Goal: Task Accomplishment & Management: Use online tool/utility

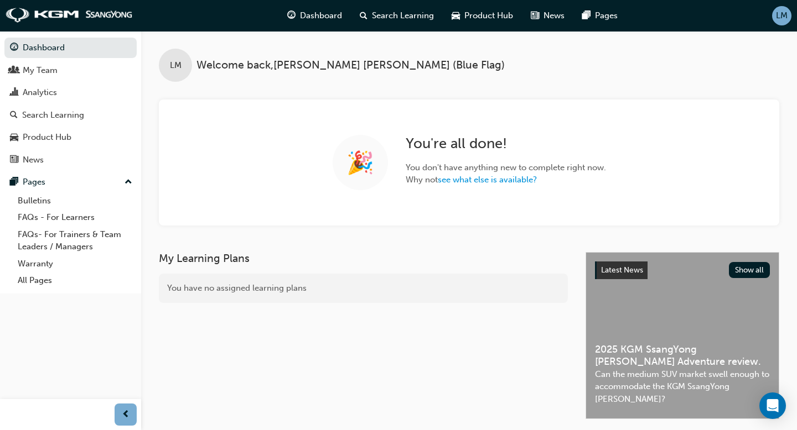
click at [782, 14] on span "LM" at bounding box center [782, 15] width 12 height 13
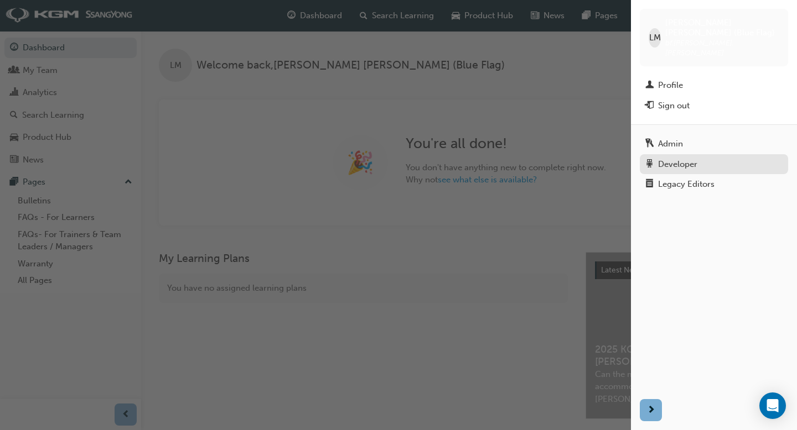
click at [672, 158] on div "Developer" at bounding box center [677, 164] width 39 height 13
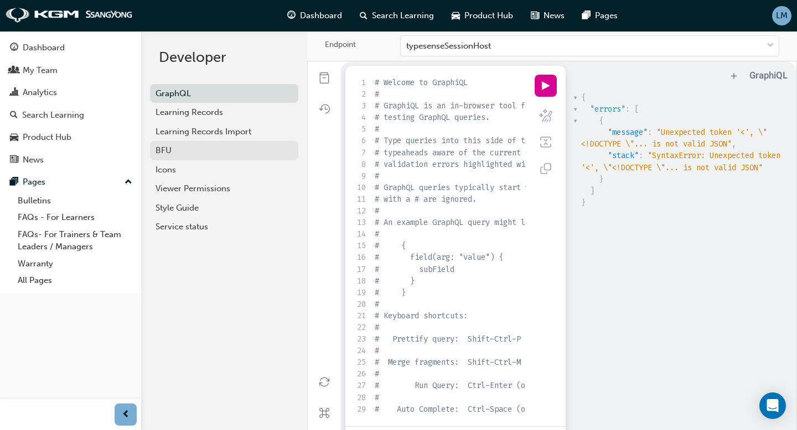
click at [185, 148] on div "BFU" at bounding box center [223, 150] width 137 height 13
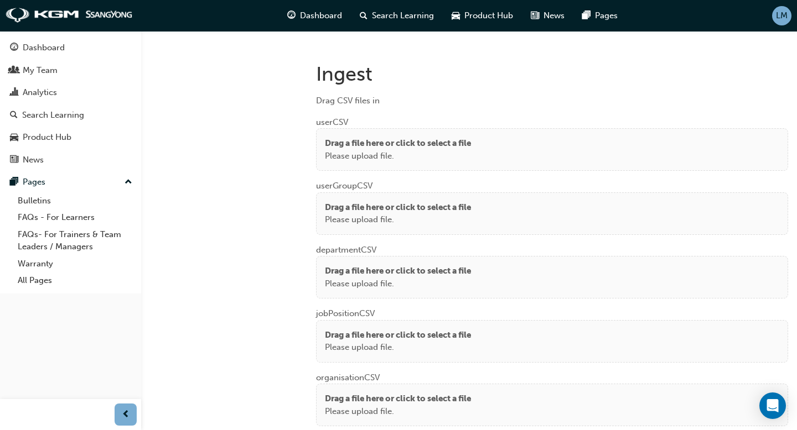
scroll to position [806, 0]
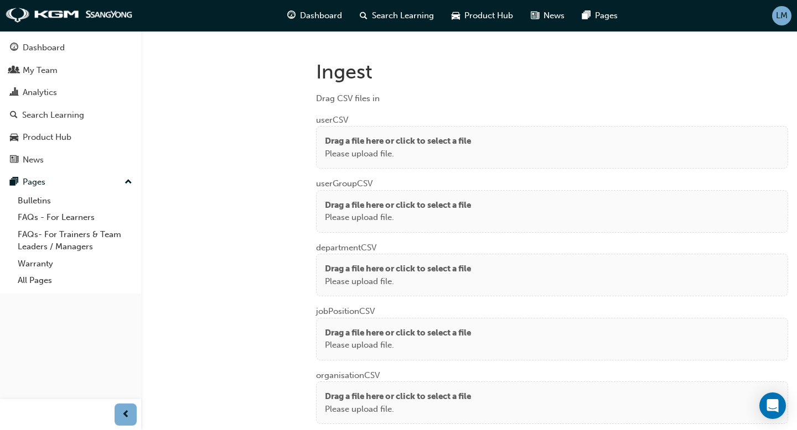
click at [416, 138] on p "Drag a file here or click to select a file" at bounding box center [398, 141] width 146 height 13
click at [430, 92] on div "Drag CSV files in" at bounding box center [552, 98] width 472 height 13
click at [422, 135] on p "Drag a file here or click to select a file" at bounding box center [398, 141] width 146 height 13
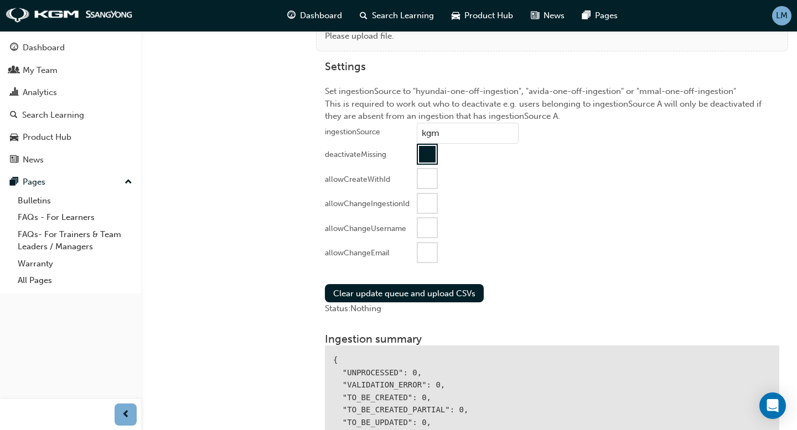
scroll to position [1152, 0]
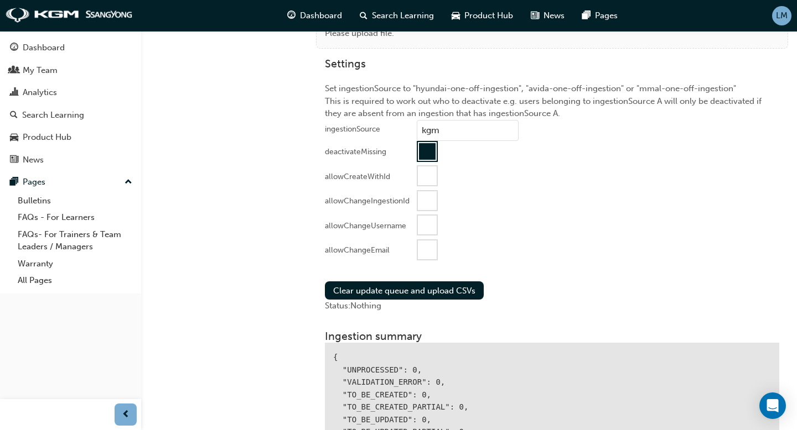
click at [429, 149] on div at bounding box center [427, 151] width 17 height 17
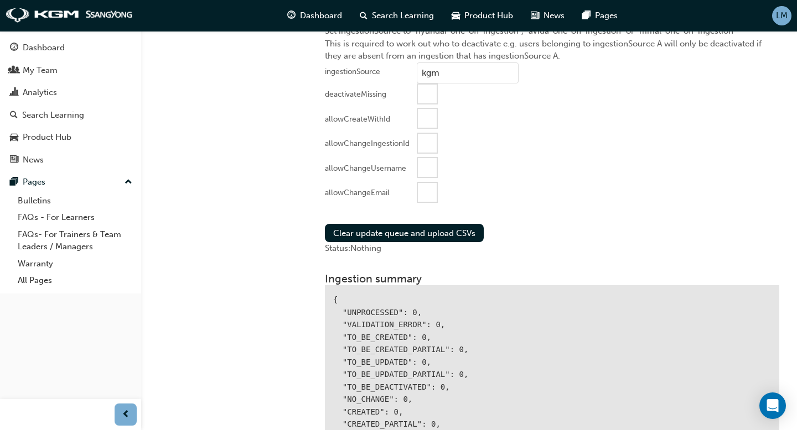
scroll to position [1211, 0]
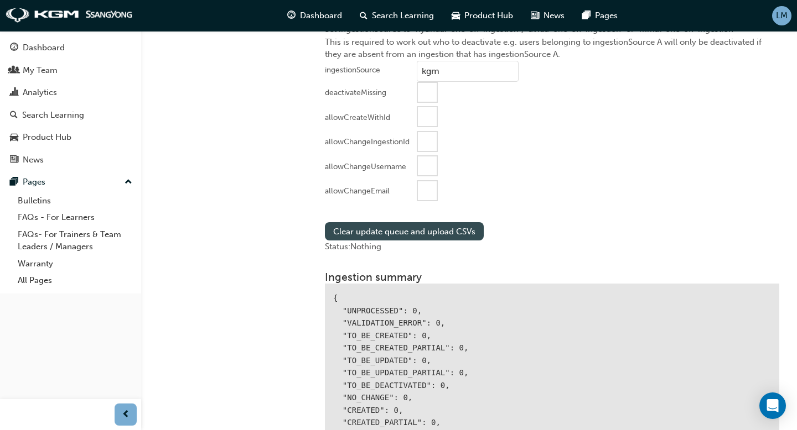
click at [403, 228] on button "Clear update queue and upload CSVs" at bounding box center [404, 231] width 159 height 18
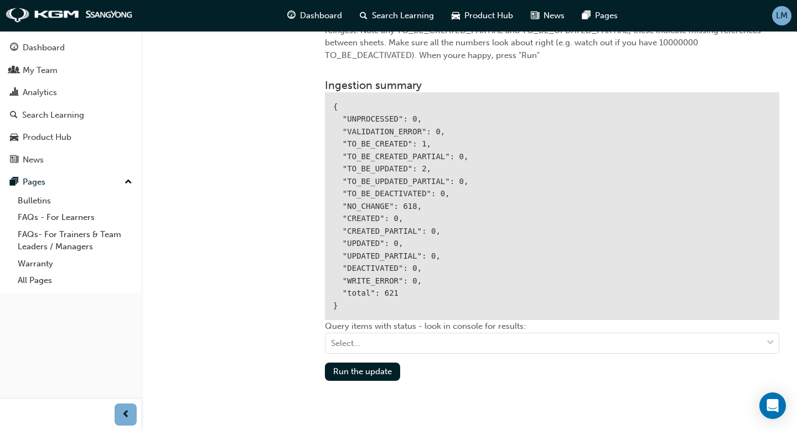
scroll to position [1443, 0]
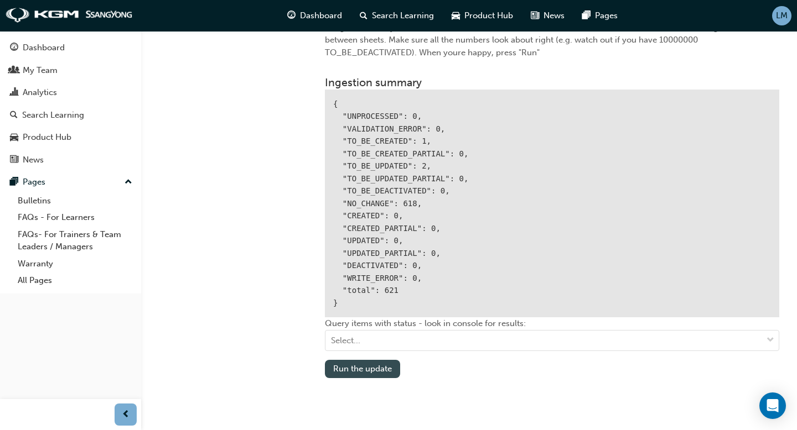
click at [365, 365] on button "Run the update" at bounding box center [362, 369] width 75 height 18
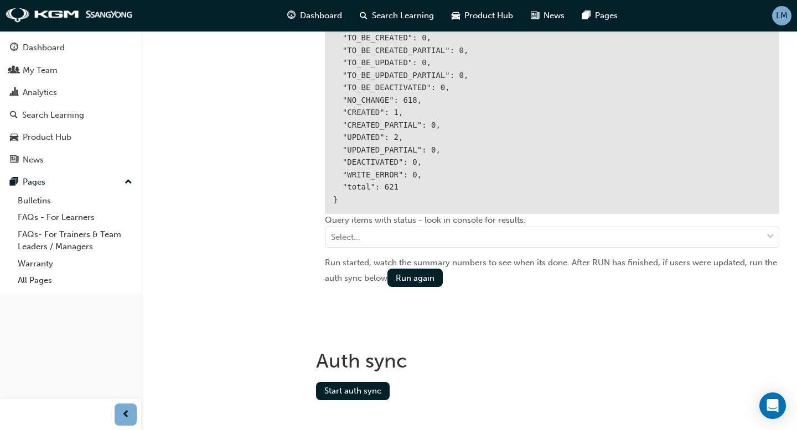
scroll to position [1558, 0]
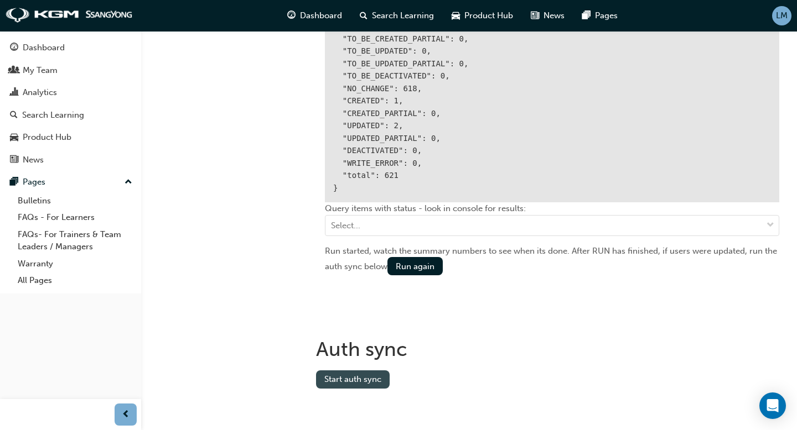
click at [355, 372] on button "Start auth sync" at bounding box center [353, 380] width 74 height 18
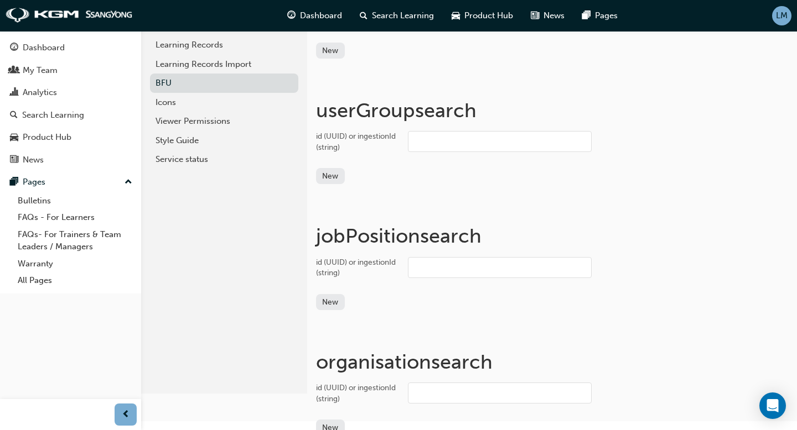
scroll to position [19, 0]
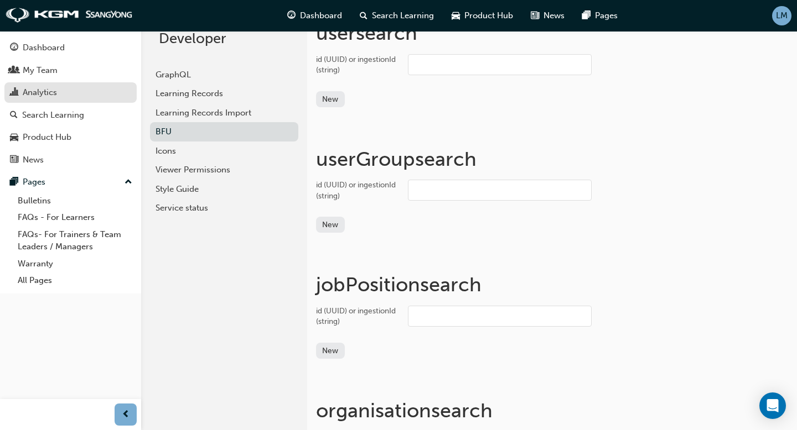
click at [54, 88] on div "Analytics" at bounding box center [40, 92] width 34 height 13
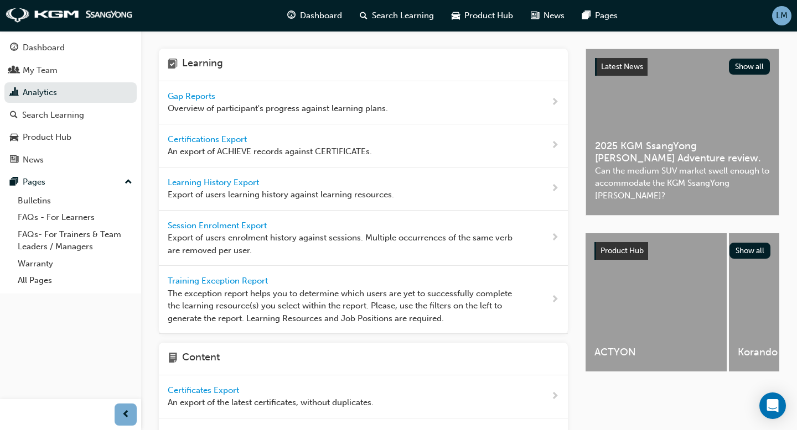
click at [200, 92] on span "Gap Reports" at bounding box center [193, 96] width 50 height 10
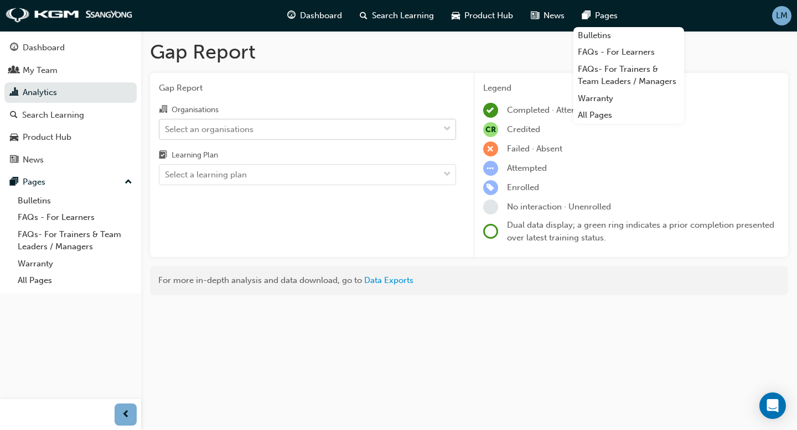
click at [333, 126] on div "Select an organisations" at bounding box center [298, 128] width 279 height 19
click at [166, 126] on input "Organisations Select an organisations" at bounding box center [165, 128] width 1 height 9
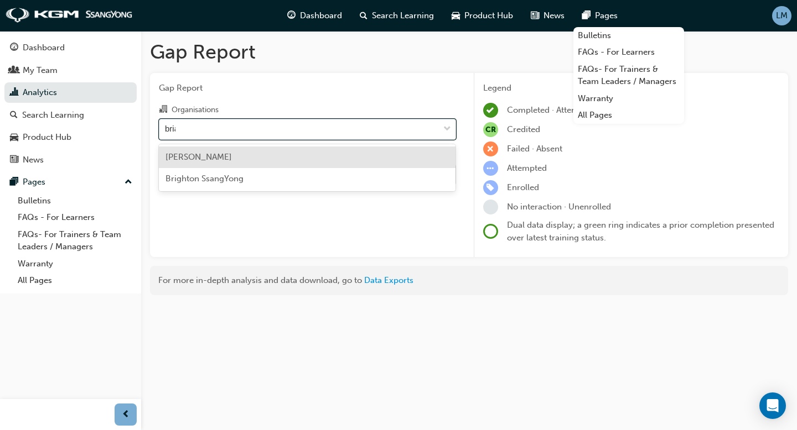
type input "[PERSON_NAME]"
click at [273, 158] on div "[PERSON_NAME]" at bounding box center [307, 158] width 296 height 22
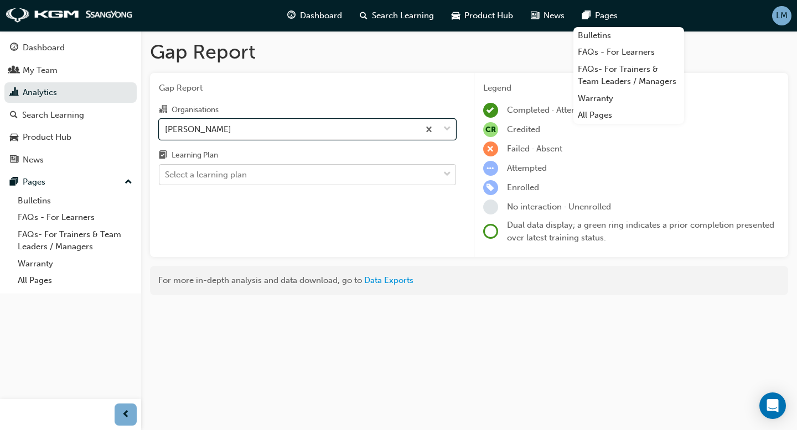
click at [268, 174] on div "Select a learning plan" at bounding box center [298, 174] width 279 height 19
click at [166, 174] on input "Learning Plan Select a learning plan" at bounding box center [165, 174] width 1 height 9
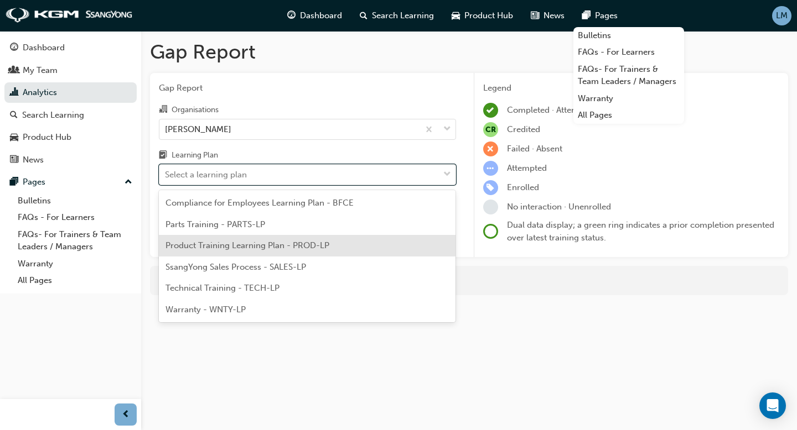
click at [256, 244] on span "Product Training Learning Plan - PROD-LP" at bounding box center [247, 246] width 164 height 10
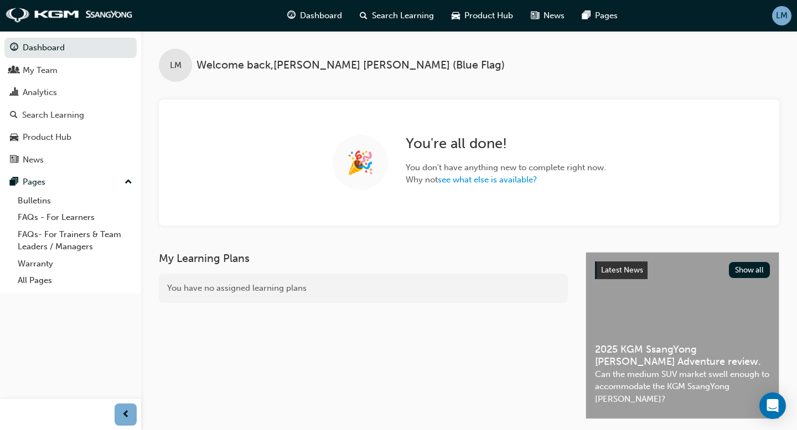
click at [786, 17] on span "LM" at bounding box center [782, 15] width 12 height 13
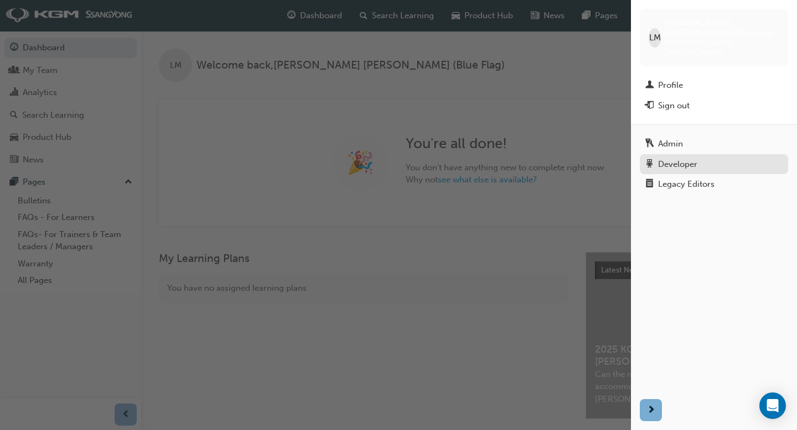
click at [683, 158] on div "Developer" at bounding box center [677, 164] width 39 height 13
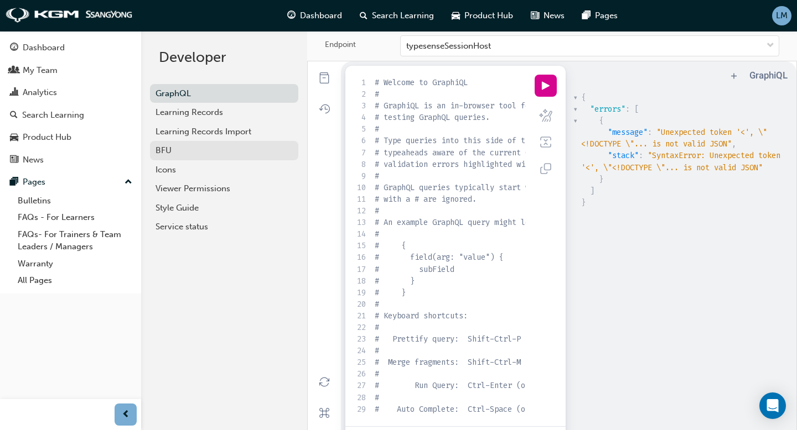
click at [190, 152] on div "BFU" at bounding box center [223, 150] width 137 height 13
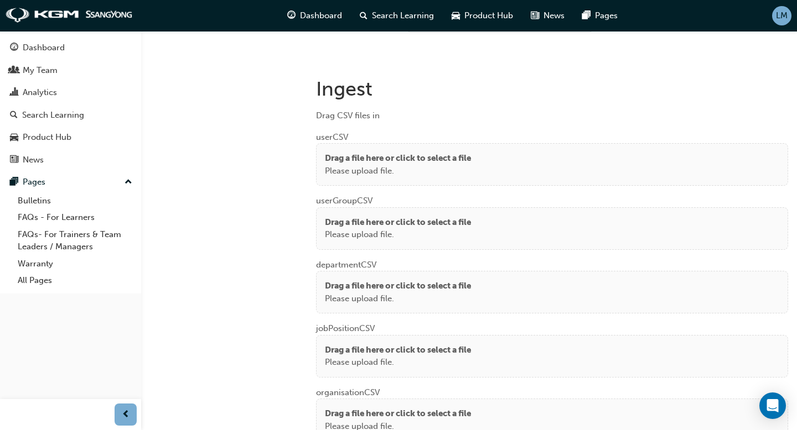
scroll to position [809, 0]
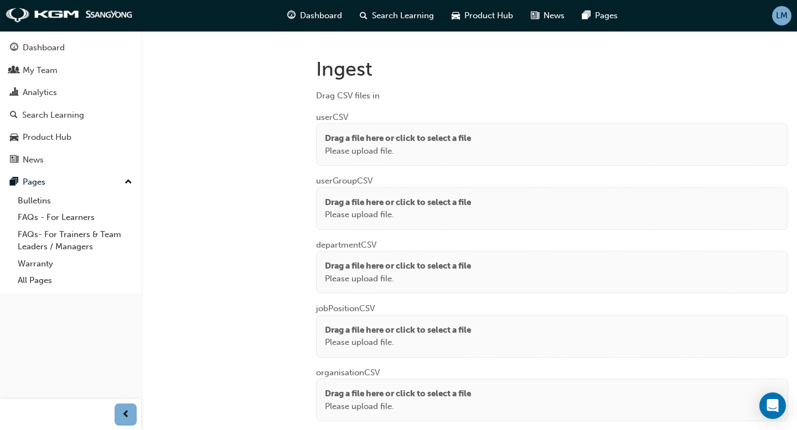
click at [394, 140] on p "Drag a file here or click to select a file" at bounding box center [398, 138] width 146 height 13
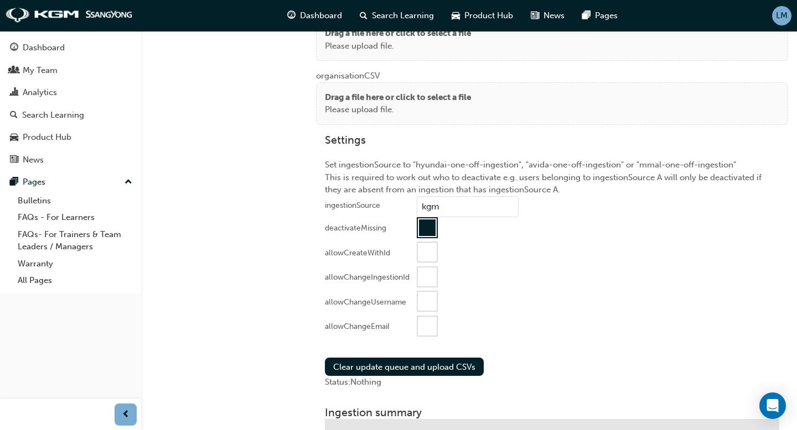
scroll to position [1121, 0]
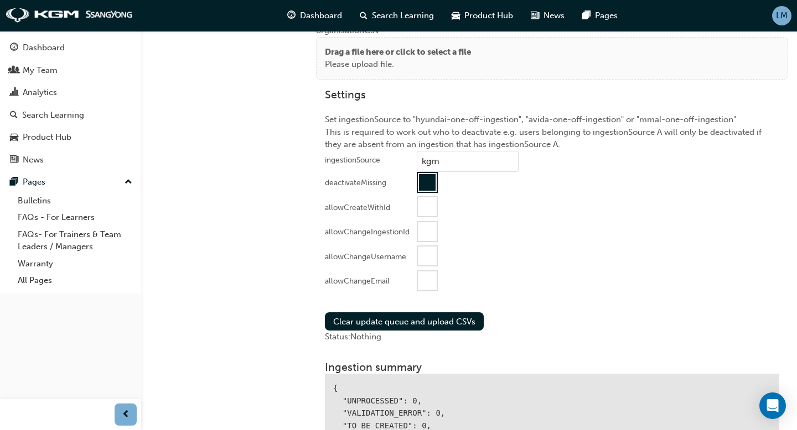
click at [430, 277] on div at bounding box center [427, 281] width 19 height 19
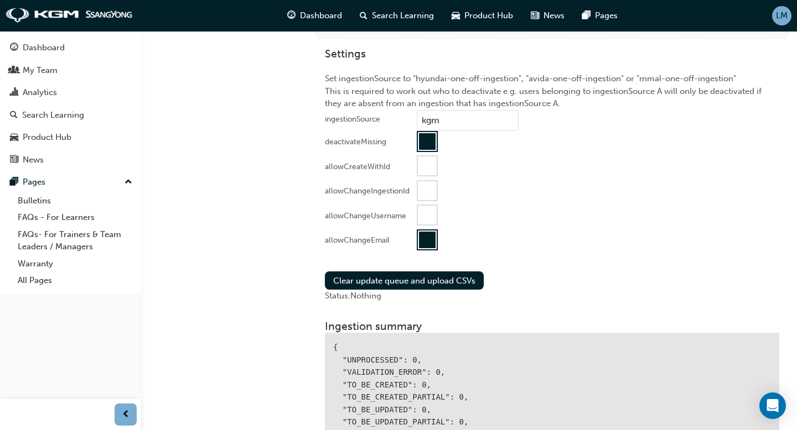
scroll to position [1161, 0]
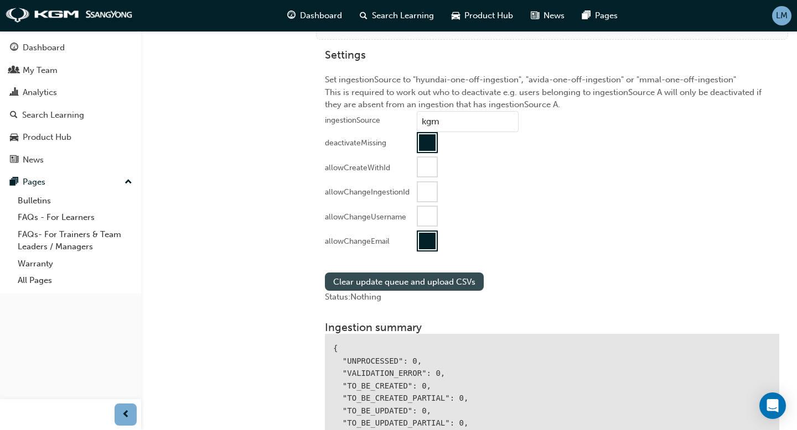
click at [409, 282] on button "Clear update queue and upload CSVs" at bounding box center [404, 282] width 159 height 18
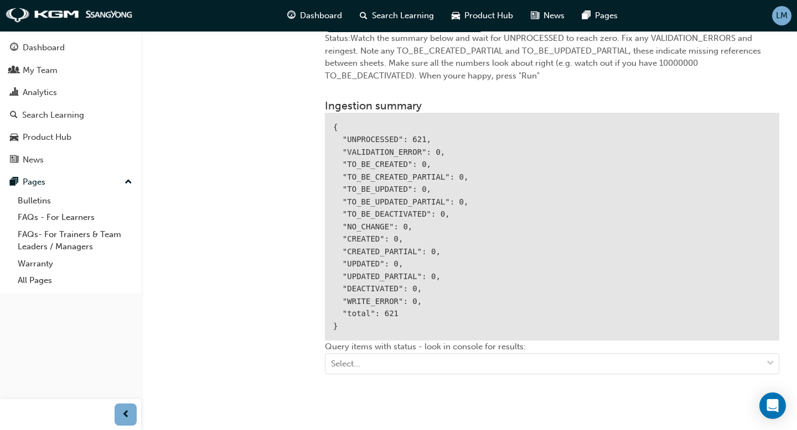
scroll to position [1425, 0]
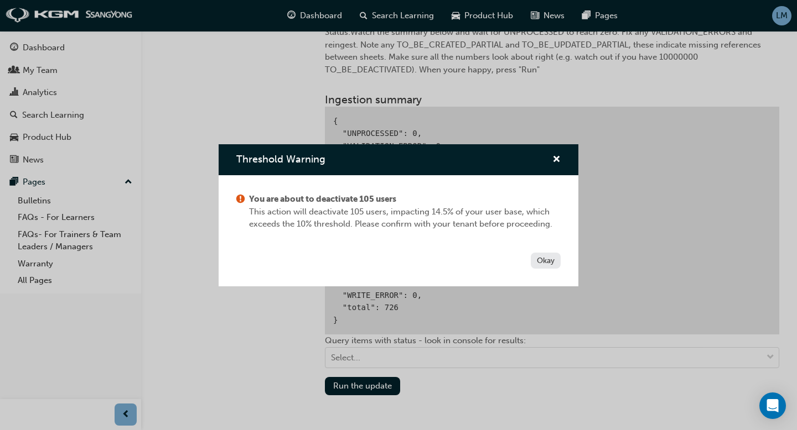
click at [550, 258] on button "Okay" at bounding box center [545, 261] width 30 height 16
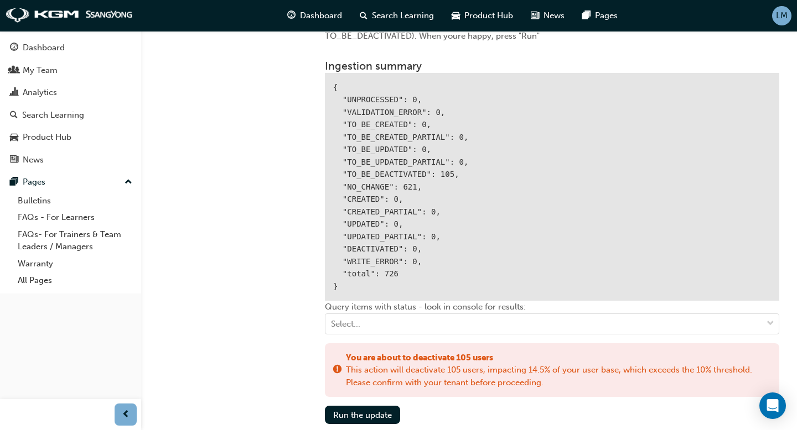
scroll to position [1458, 0]
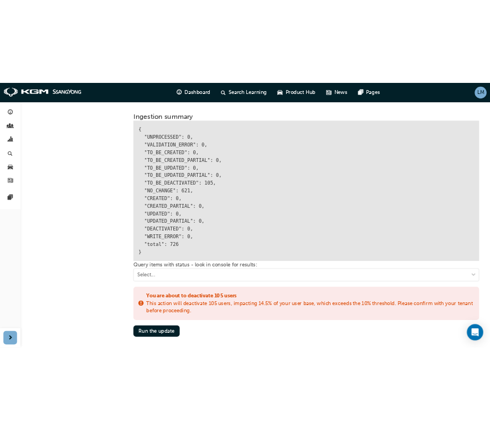
scroll to position [1683, 0]
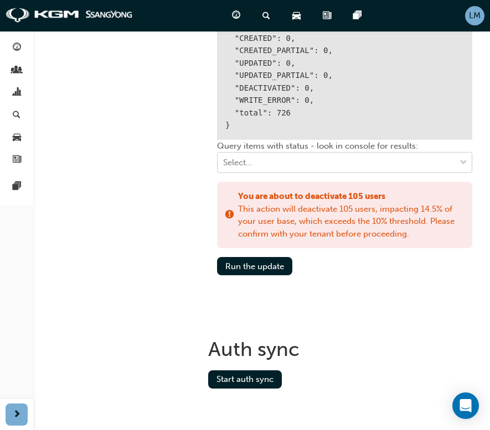
click at [363, 158] on div "Select..." at bounding box center [335, 162] width 237 height 19
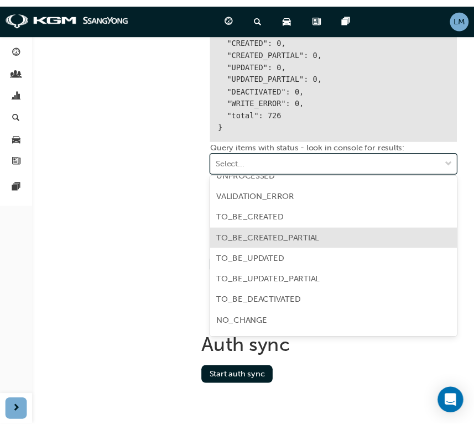
scroll to position [22, 0]
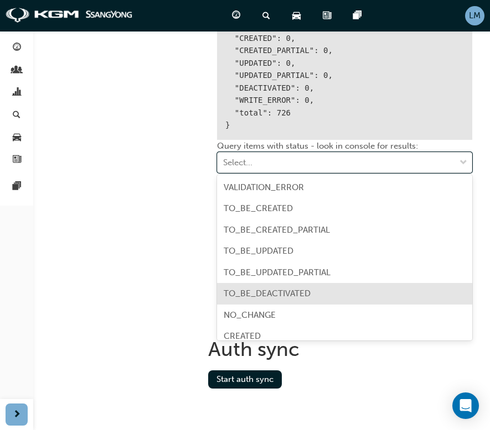
click at [313, 292] on div "TO_BE_DEACTIVATED" at bounding box center [344, 294] width 255 height 22
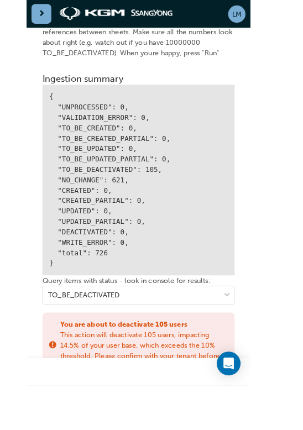
scroll to position [1725, 0]
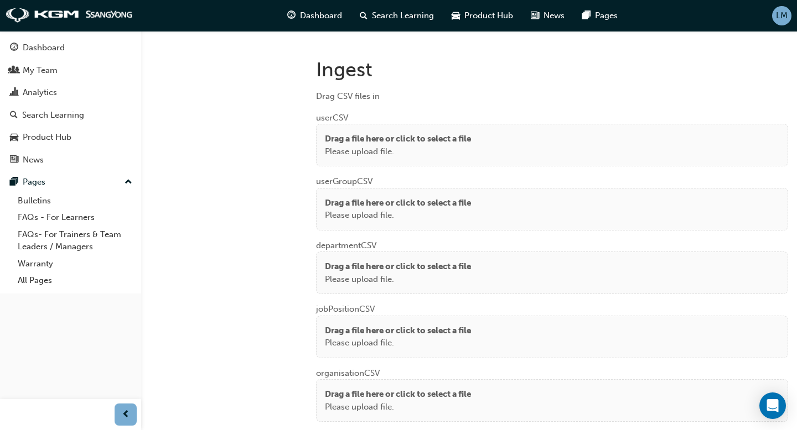
scroll to position [799, 0]
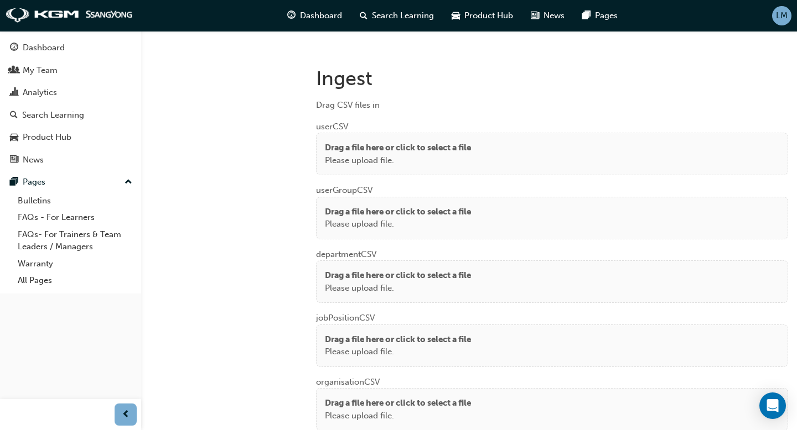
click at [303, 142] on p "Drag a file here or click to select a file" at bounding box center [398, 148] width 146 height 13
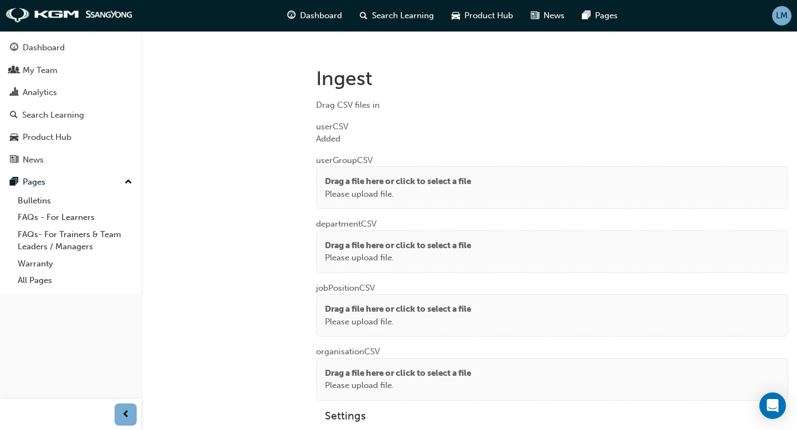
click at [303, 184] on p "Drag a file here or click to select a file" at bounding box center [398, 181] width 146 height 13
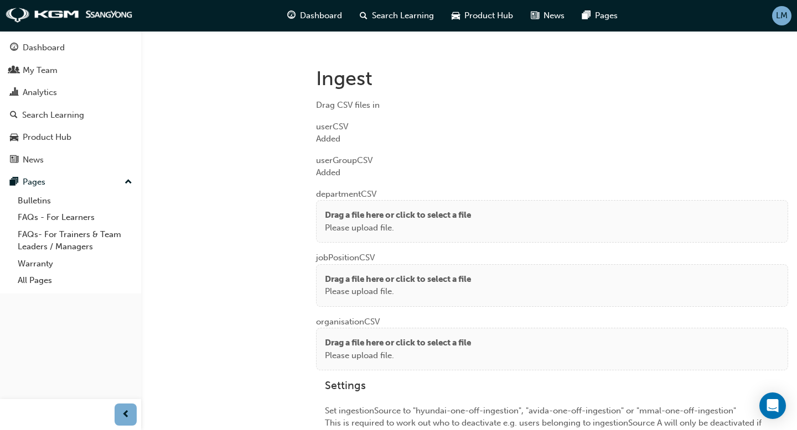
click at [303, 223] on p "Please upload file." at bounding box center [398, 228] width 146 height 13
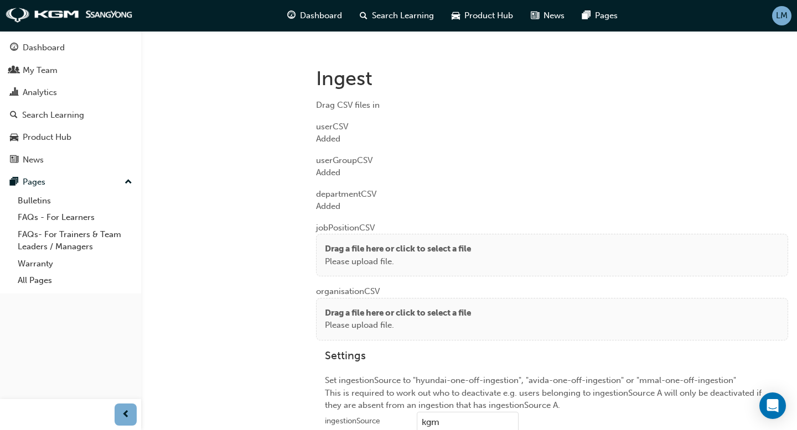
click at [303, 243] on p "Drag a file here or click to select a file" at bounding box center [398, 249] width 146 height 13
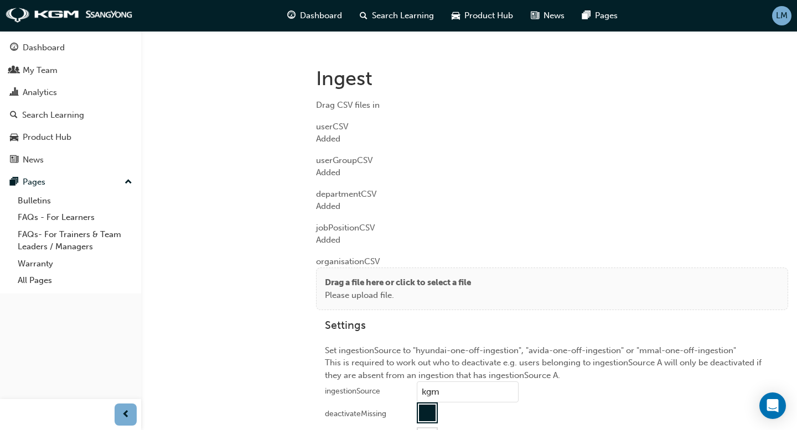
click at [303, 279] on p "Drag a file here or click to select a file" at bounding box center [398, 283] width 146 height 13
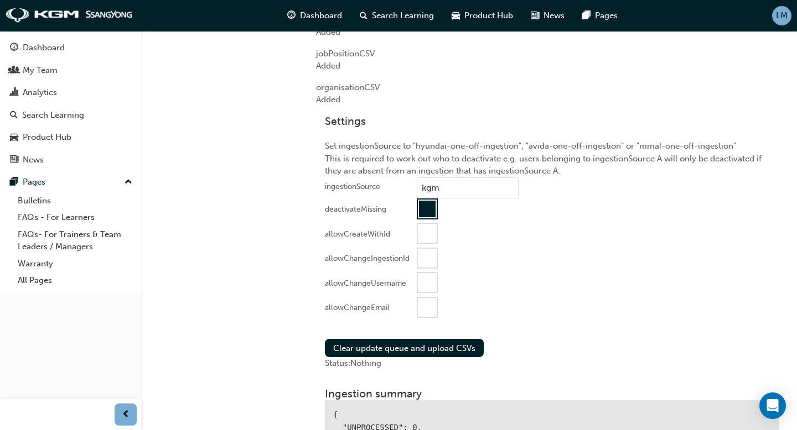
scroll to position [1011, 0]
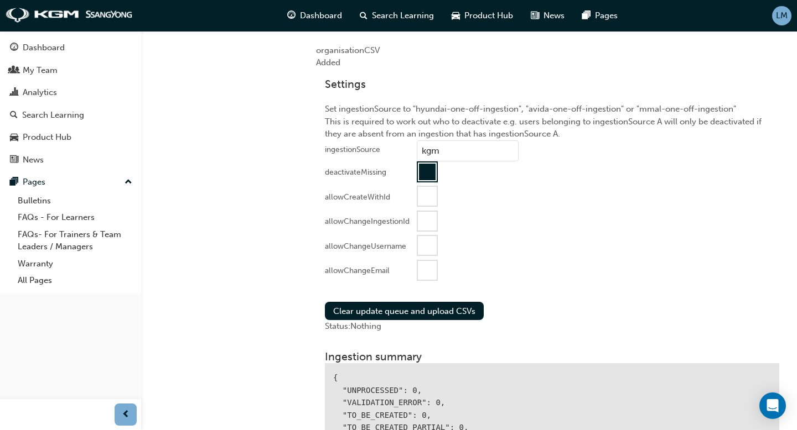
click at [303, 270] on div at bounding box center [427, 270] width 19 height 19
click at [303, 309] on button "Clear update queue and upload CSVs" at bounding box center [404, 311] width 159 height 18
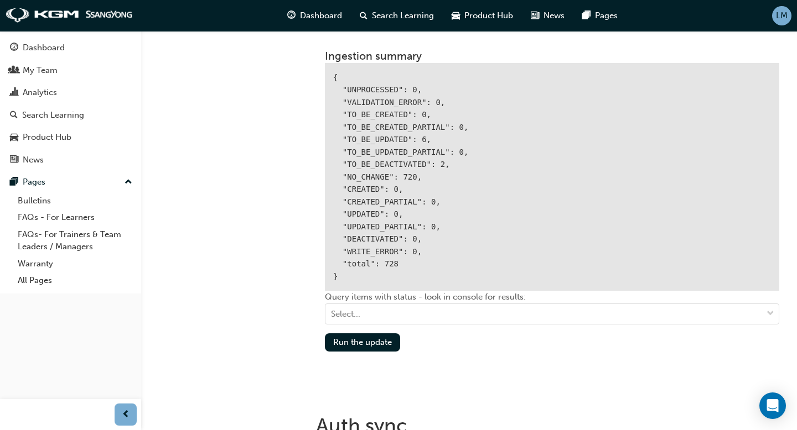
scroll to position [1357, 0]
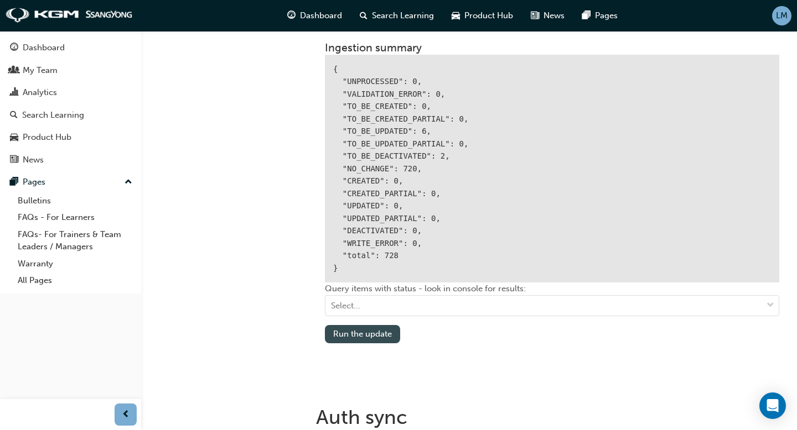
click at [303, 334] on button "Run the update" at bounding box center [362, 334] width 75 height 18
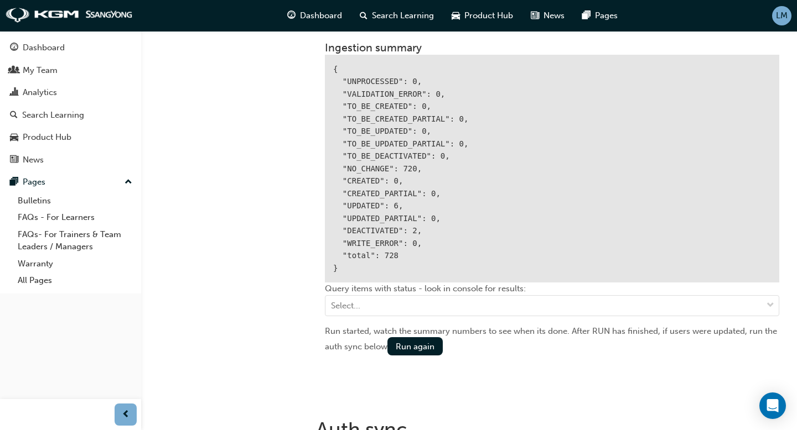
scroll to position [1437, 0]
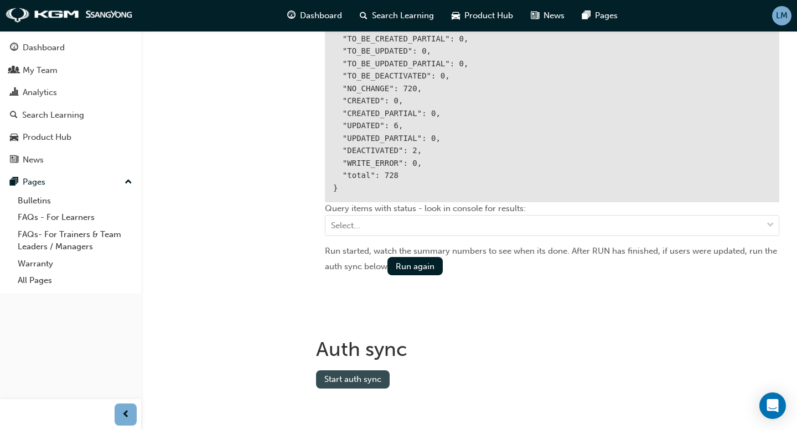
click at [303, 374] on button "Start auth sync" at bounding box center [353, 380] width 74 height 18
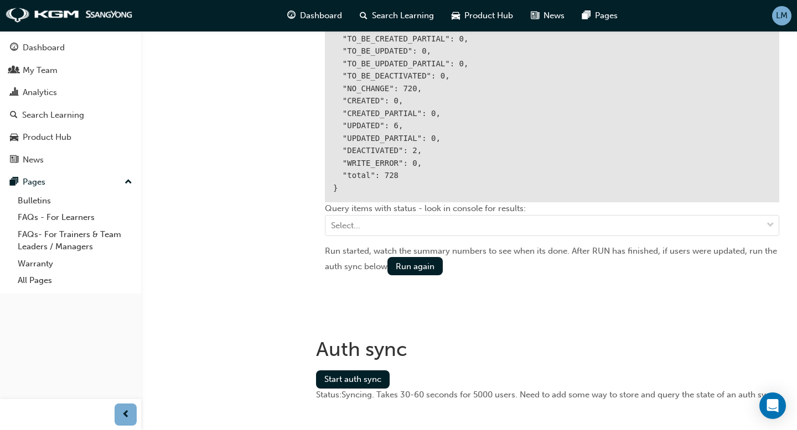
scroll to position [1449, 0]
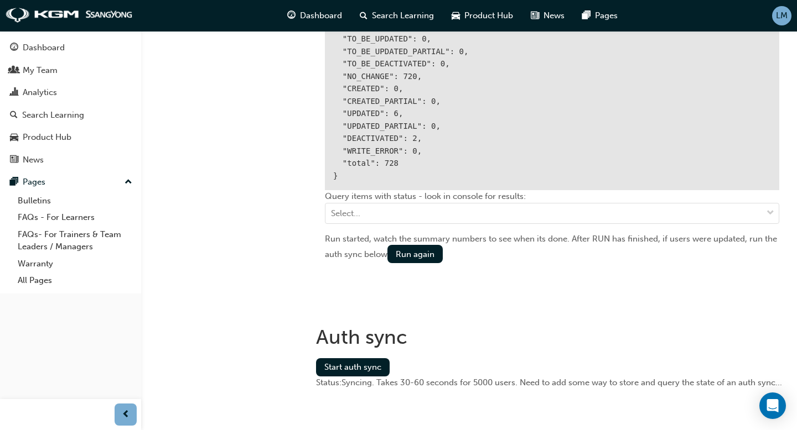
click at [303, 11] on span "LM" at bounding box center [782, 15] width 12 height 13
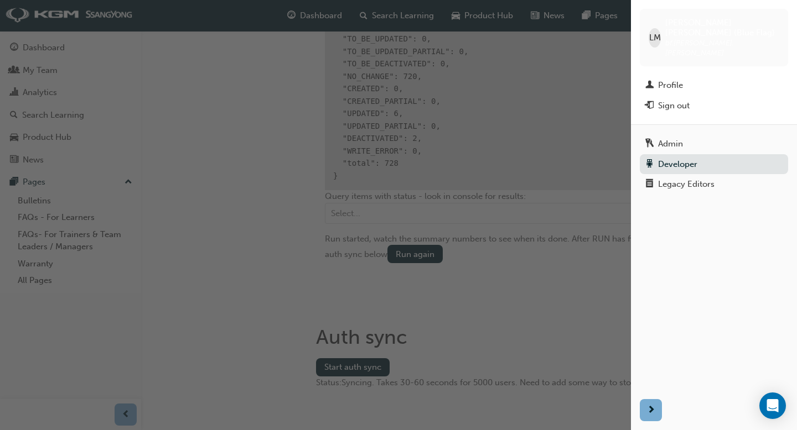
click at [256, 142] on div "button" at bounding box center [315, 215] width 631 height 430
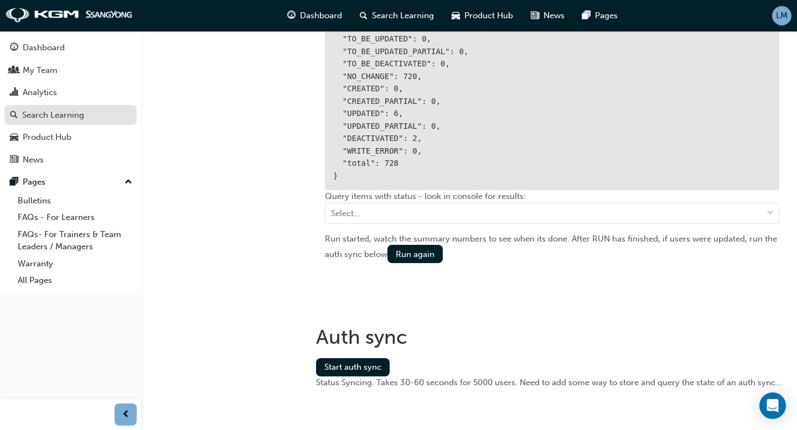
click at [64, 117] on div "Search Learning" at bounding box center [53, 115] width 62 height 13
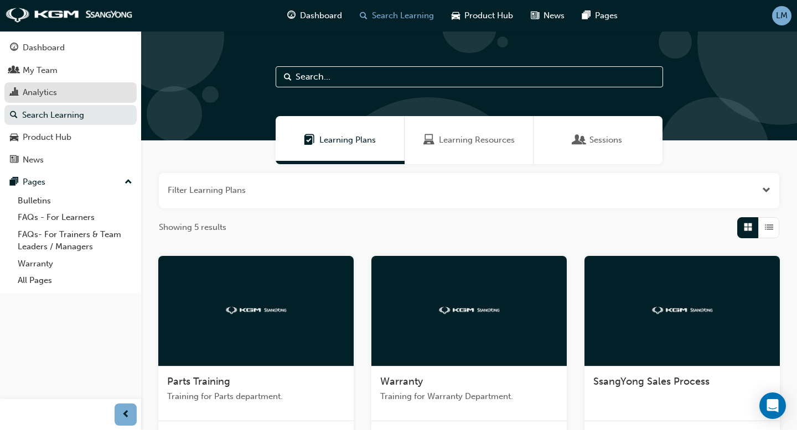
click at [53, 92] on div "Analytics" at bounding box center [40, 92] width 34 height 13
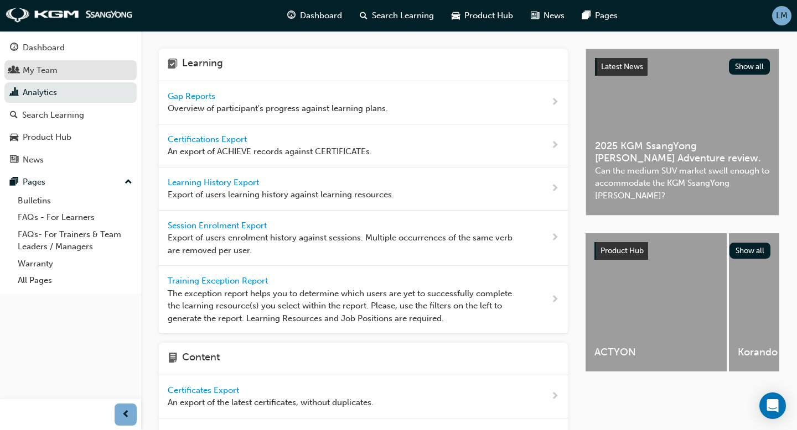
click at [65, 74] on div "My Team" at bounding box center [70, 71] width 121 height 14
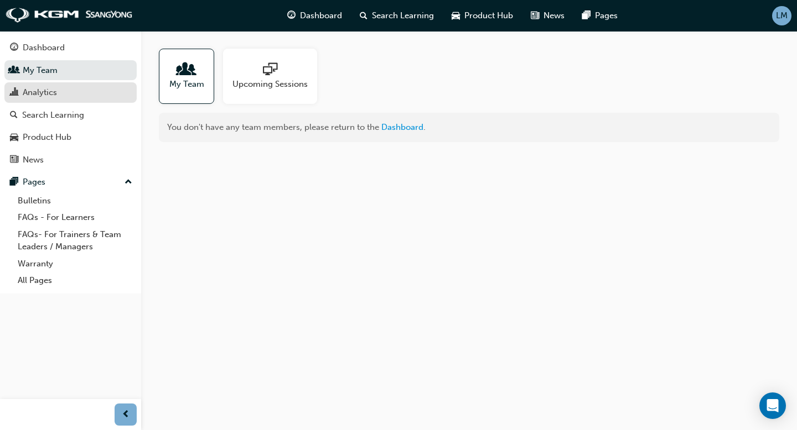
click at [56, 97] on div "Analytics" at bounding box center [40, 92] width 34 height 13
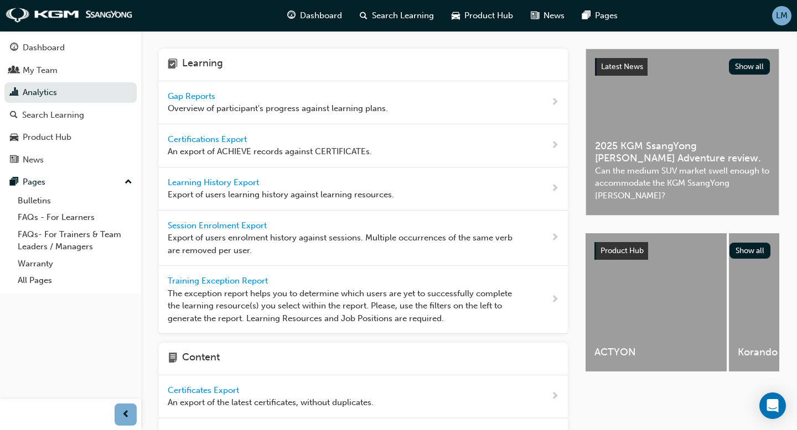
click at [303, 13] on span "LM" at bounding box center [782, 15] width 12 height 13
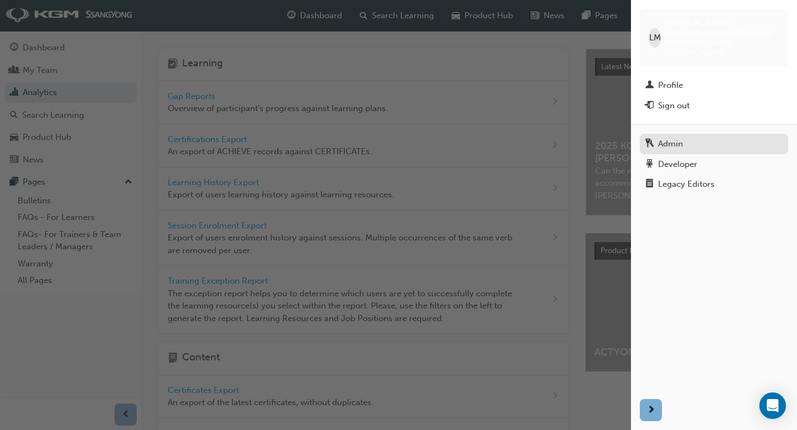
click at [303, 138] on div "Admin" at bounding box center [670, 144] width 25 height 13
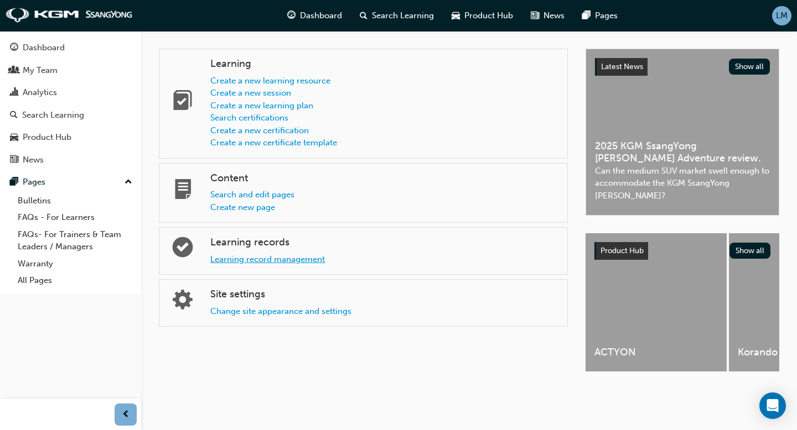
click at [294, 258] on link "Learning record management" at bounding box center [267, 259] width 115 height 10
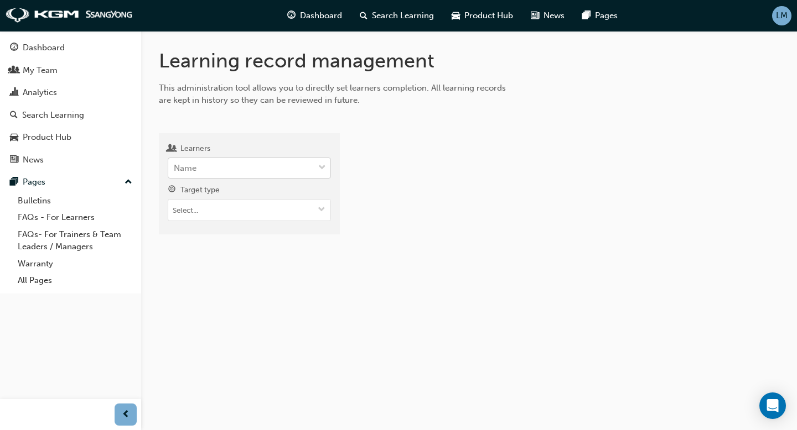
click at [276, 173] on div "Name" at bounding box center [240, 168] width 145 height 19
click at [175, 173] on input "Learners Name" at bounding box center [174, 167] width 1 height 9
click at [81, 96] on div "Analytics" at bounding box center [70, 93] width 121 height 14
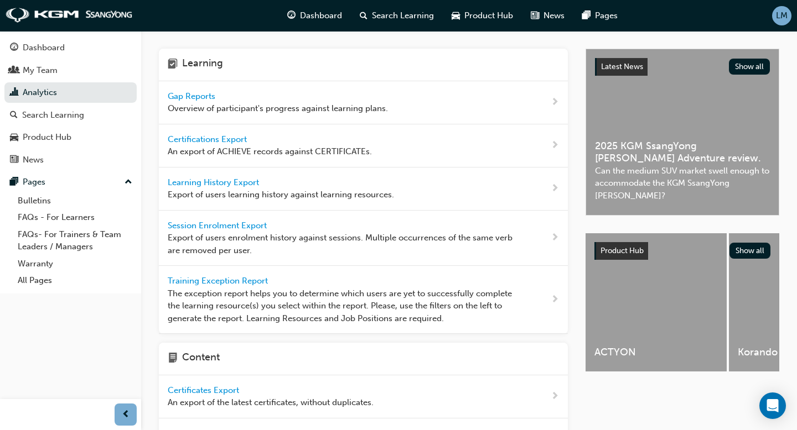
click at [206, 98] on span "Gap Reports" at bounding box center [193, 96] width 50 height 10
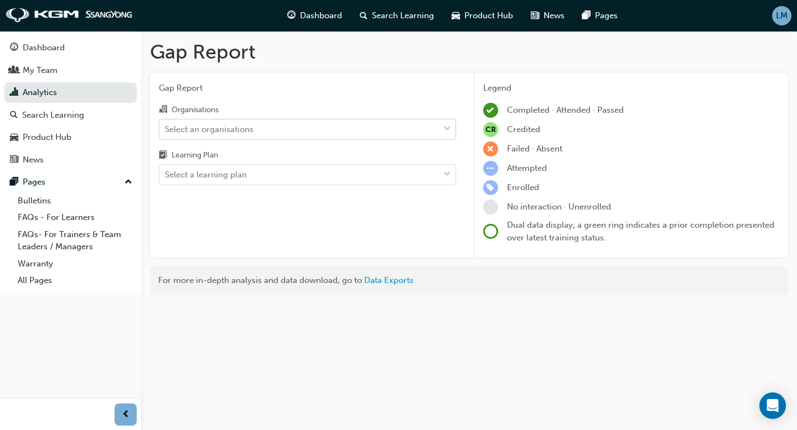
click at [303, 126] on div "Select an organisations" at bounding box center [298, 128] width 279 height 19
click at [166, 126] on input "Organisations Select an organisations" at bounding box center [165, 128] width 1 height 9
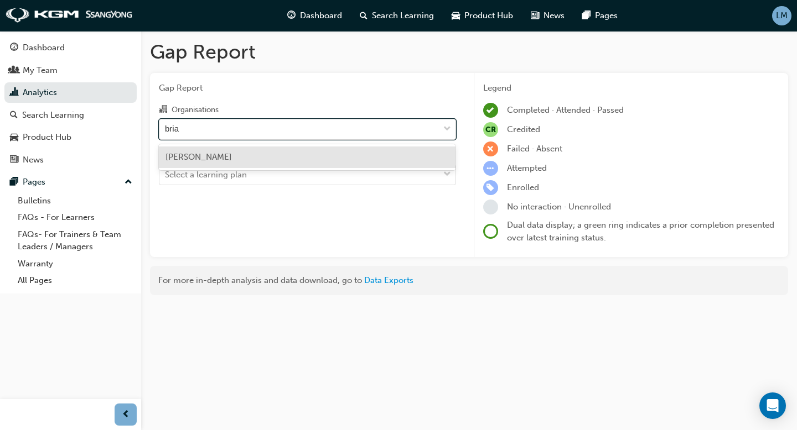
type input "[PERSON_NAME]"
click at [275, 157] on div "[PERSON_NAME]" at bounding box center [307, 158] width 296 height 22
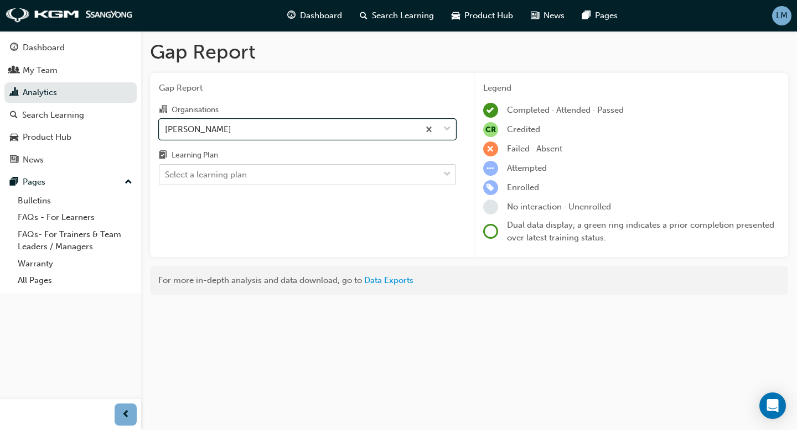
click at [272, 179] on div "Select a learning plan" at bounding box center [298, 174] width 279 height 19
click at [166, 179] on input "Learning Plan Select a learning plan" at bounding box center [165, 174] width 1 height 9
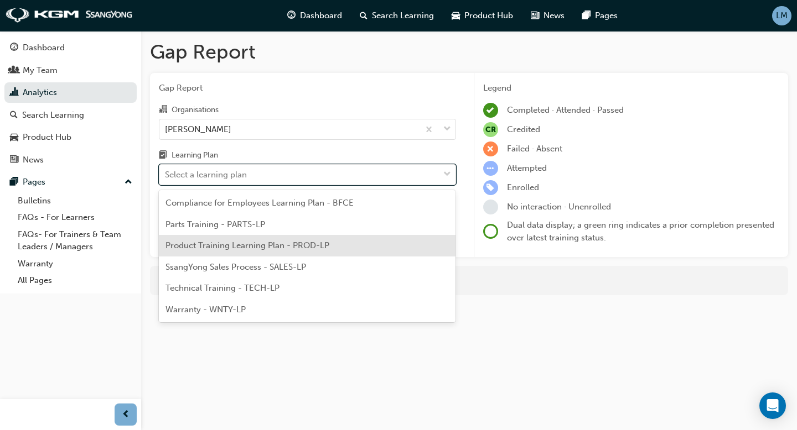
click at [260, 248] on span "Product Training Learning Plan - PROD-LP" at bounding box center [247, 246] width 164 height 10
